Goal: Find specific page/section: Find specific page/section

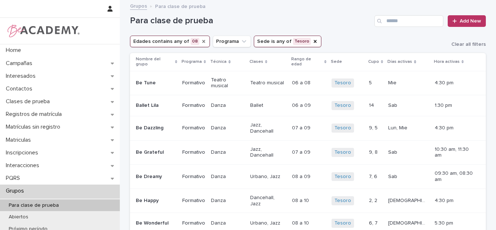
click at [201, 40] on icon "Edades" at bounding box center [204, 41] width 6 height 6
click at [265, 43] on icon "Sede" at bounding box center [268, 41] width 6 height 6
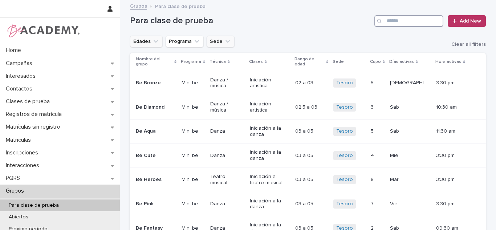
click at [403, 20] on input "Search" at bounding box center [408, 21] width 69 height 12
type input "*"
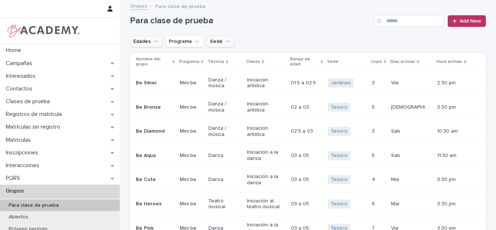
click at [145, 36] on button "Edades" at bounding box center [146, 42] width 33 height 12
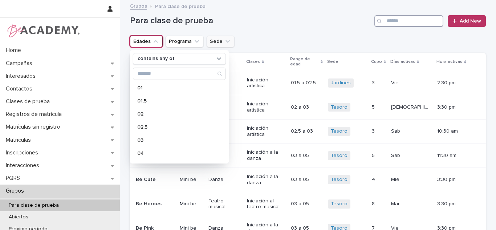
click at [395, 25] on input "Search" at bounding box center [408, 21] width 69 height 12
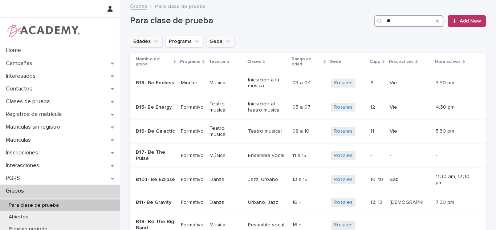
type input "*"
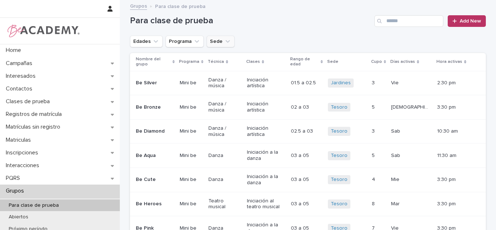
click at [144, 40] on button "Edades" at bounding box center [146, 42] width 33 height 12
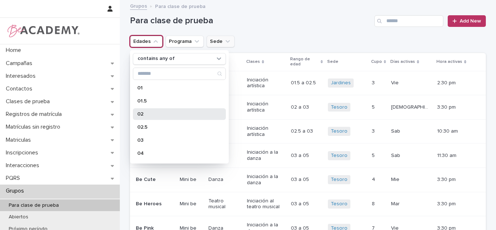
click at [158, 110] on div "02" at bounding box center [179, 114] width 93 height 12
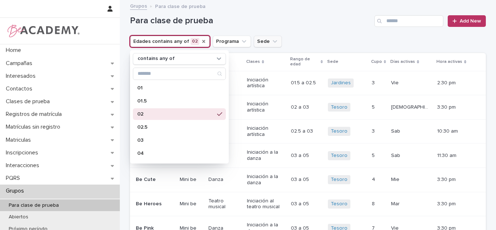
click at [255, 43] on button "Sede" at bounding box center [268, 42] width 28 height 12
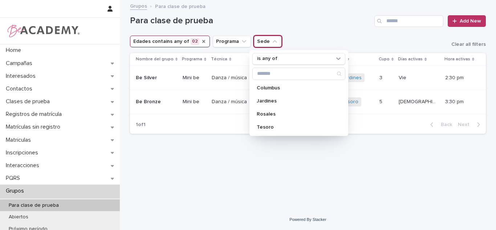
click at [257, 163] on div "Loading... Saving… Loading... Saving… Para clase de prueba Add New Edades conta…" at bounding box center [307, 96] width 363 height 190
